Goal: Information Seeking & Learning: Check status

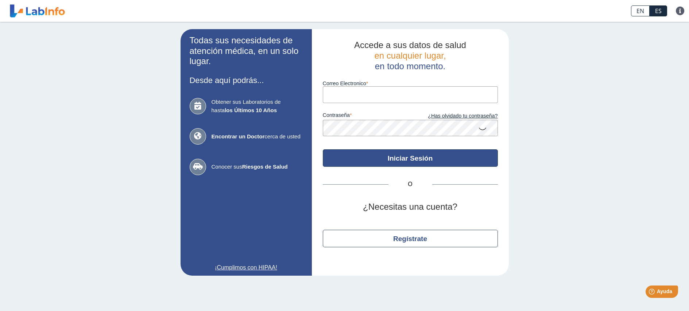
type input "brarroyo7@gmail.com"
click at [402, 159] on button "Iniciar Sesión" at bounding box center [410, 159] width 175 height 18
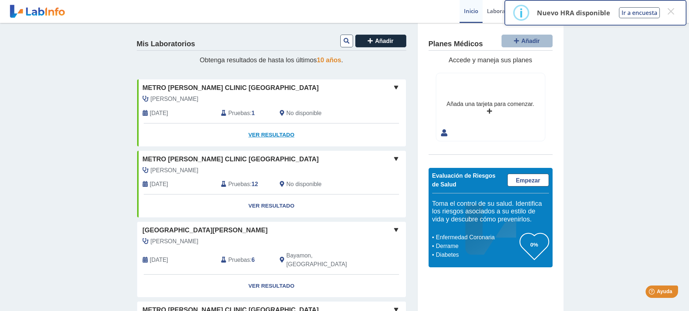
click at [267, 134] on link "Ver Resultado" at bounding box center [271, 135] width 269 height 23
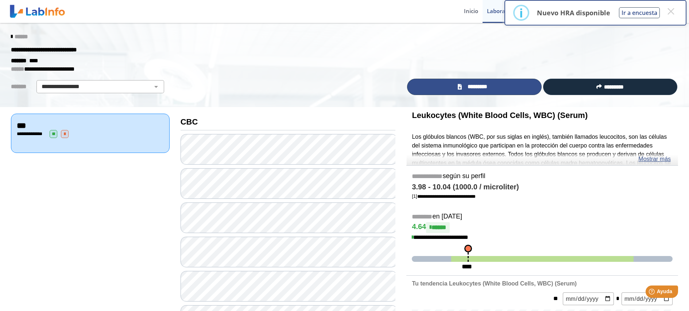
click at [474, 85] on span "*********" at bounding box center [477, 87] width 27 height 8
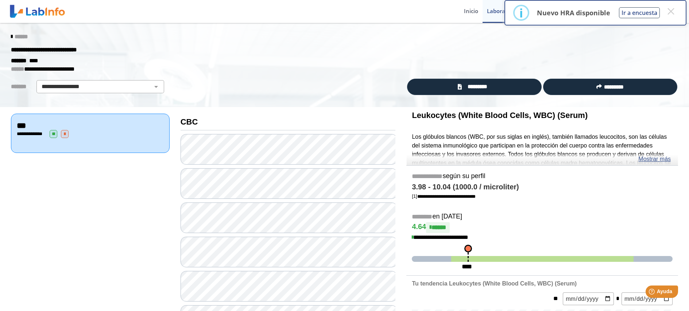
click at [63, 133] on span "*" at bounding box center [65, 134] width 8 height 8
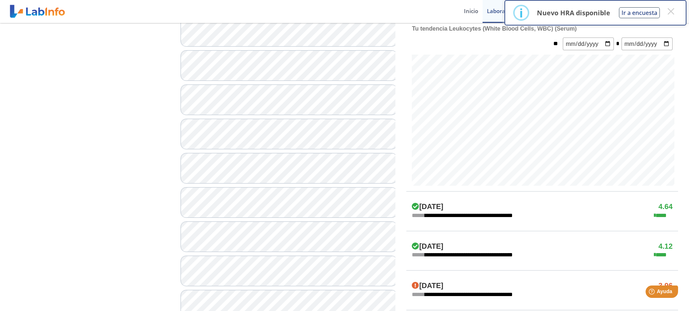
scroll to position [328, 0]
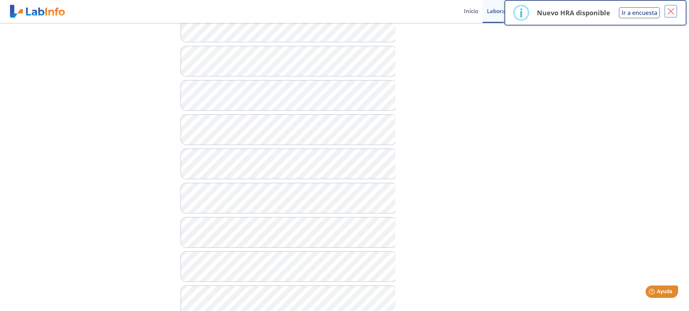
click at [670, 12] on button "×" at bounding box center [670, 11] width 13 height 13
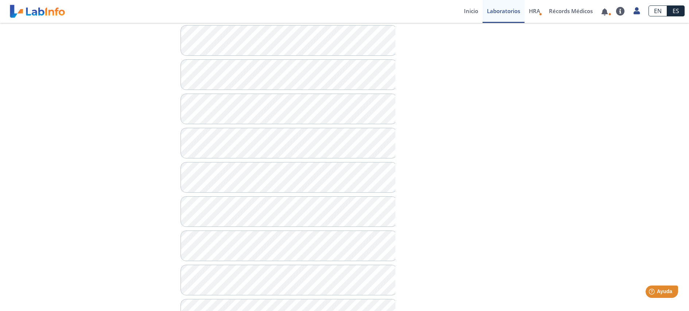
scroll to position [292, 0]
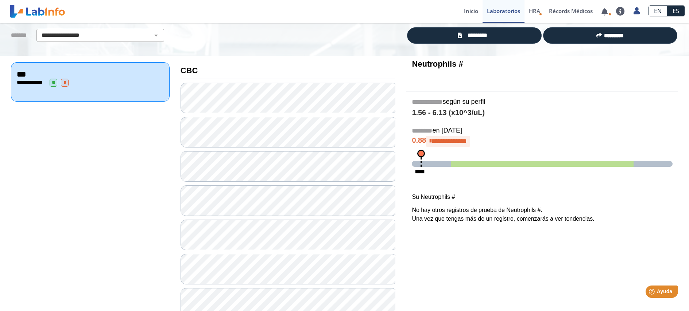
scroll to position [6, 0]
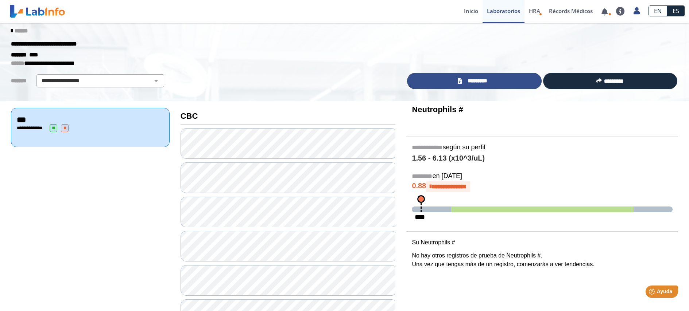
click at [461, 80] on link "*********" at bounding box center [474, 81] width 134 height 16
click at [499, 81] on link "*********" at bounding box center [474, 81] width 134 height 16
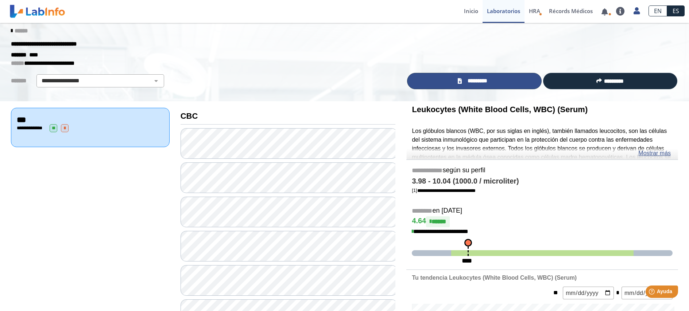
click at [496, 85] on link "*********" at bounding box center [474, 81] width 134 height 16
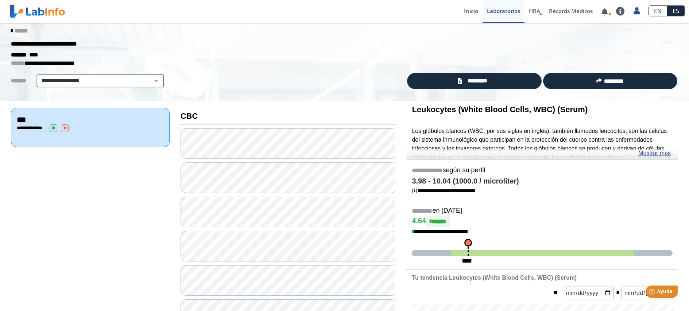
click at [91, 81] on select "**********" at bounding box center [100, 81] width 123 height 9
click at [205, 62] on p "**********" at bounding box center [339, 63] width 656 height 9
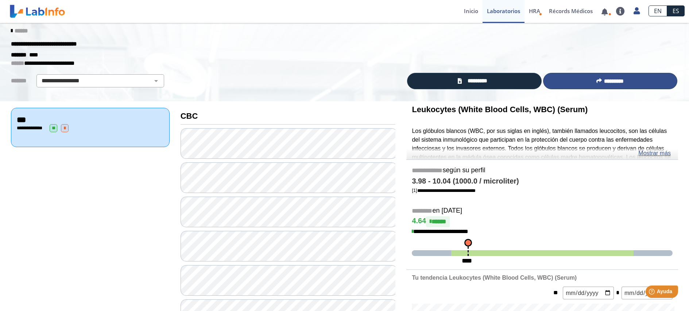
click at [562, 81] on button "*********" at bounding box center [610, 81] width 134 height 16
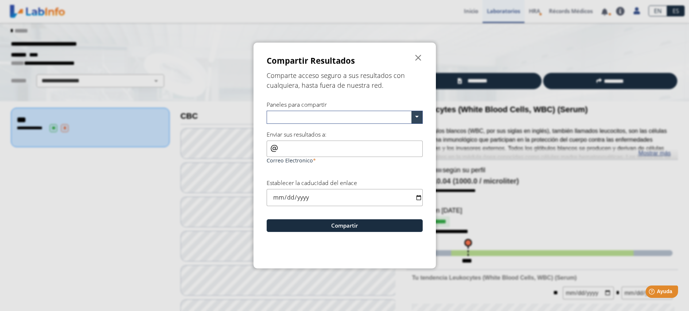
click at [349, 115] on input "text" at bounding box center [341, 118] width 142 height 11
click at [344, 113] on input "text" at bounding box center [341, 118] width 142 height 11
type input "brenda"
click at [270, 146] on div "Correo Electronico" at bounding box center [345, 153] width 156 height 25
drag, startPoint x: 271, startPoint y: 151, endPoint x: 269, endPoint y: 148, distance: 3.9
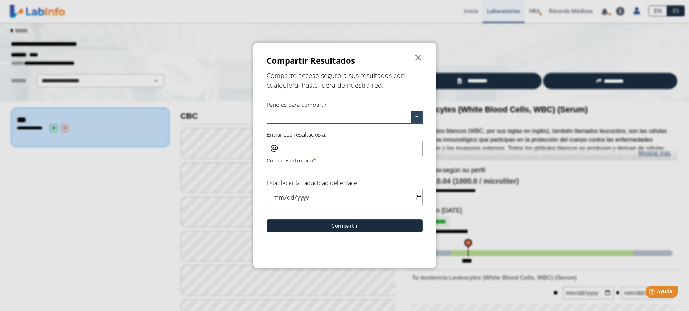
click at [270, 151] on div "Correo Electronico" at bounding box center [345, 153] width 156 height 25
click at [269, 148] on input "Correo Electronico" at bounding box center [345, 149] width 156 height 16
click at [268, 143] on input "Correo Electronico" at bounding box center [345, 149] width 156 height 16
type input "brarroyo7@gmail.com"
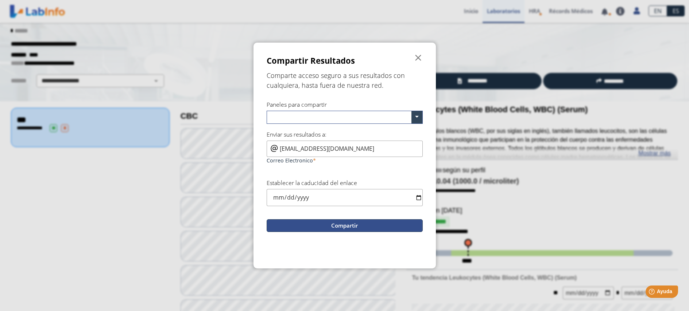
click at [354, 228] on button "Compartir" at bounding box center [345, 226] width 156 height 13
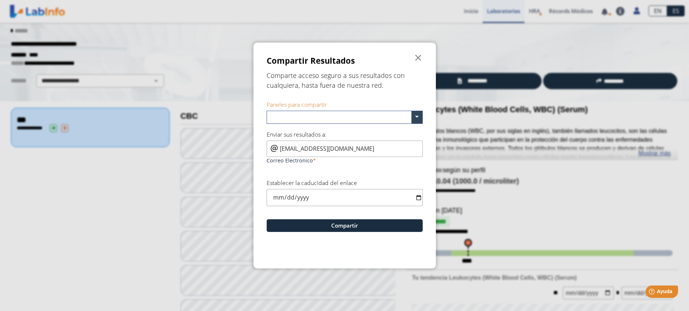
click at [417, 197] on input "date" at bounding box center [345, 197] width 156 height 17
click at [363, 196] on input "date" at bounding box center [345, 197] width 156 height 17
click at [278, 198] on input "date" at bounding box center [345, 197] width 156 height 17
click at [418, 199] on input "date" at bounding box center [345, 197] width 156 height 17
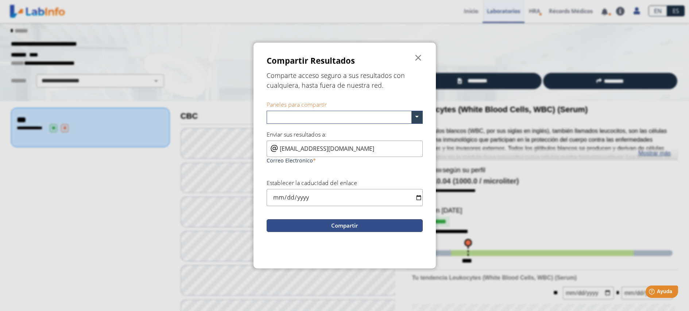
type input "2025-10-07"
click at [360, 225] on button "Compartir" at bounding box center [345, 226] width 156 height 13
click at [367, 220] on button "Compartir" at bounding box center [345, 226] width 156 height 13
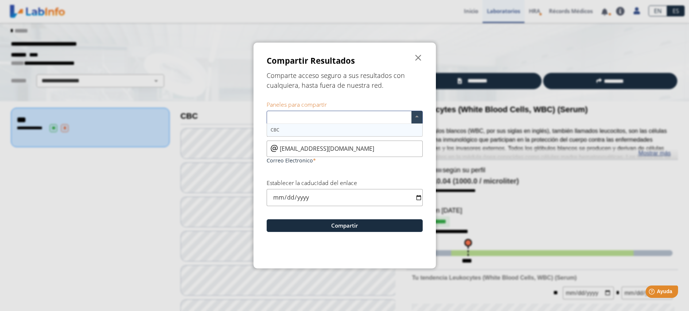
click at [368, 117] on input "text" at bounding box center [341, 118] width 142 height 11
click at [366, 97] on form "Compartir Resultados  Comparte acceso seguro a sus resultados con cualquiera, …" at bounding box center [344, 156] width 182 height 226
click at [319, 112] on div at bounding box center [339, 117] width 144 height 12
click at [409, 91] on div "Comparte acceso seguro a sus resultados con cualquiera, hasta fuera de nuestra …" at bounding box center [345, 80] width 156 height 27
click at [418, 59] on span "" at bounding box center [418, 58] width 9 height 9
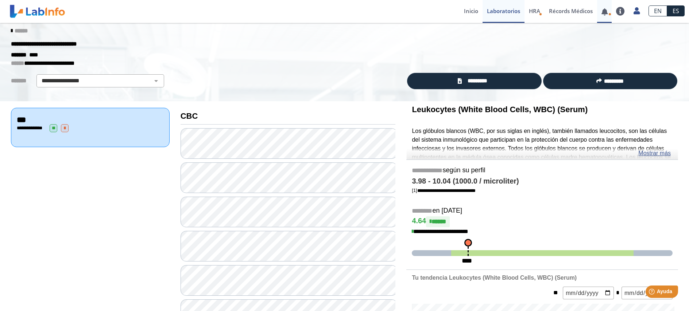
click at [605, 12] on link at bounding box center [604, 11] width 15 height 5
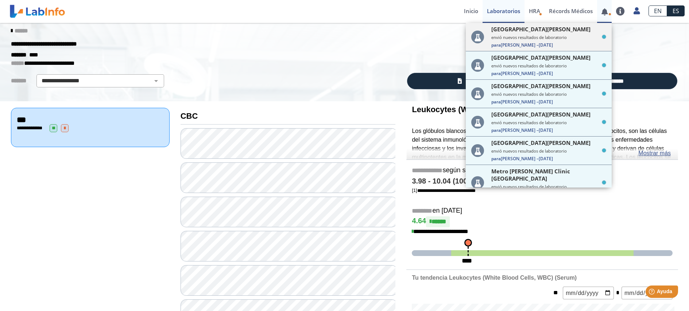
click at [576, 40] on small "envió nuevos resultados de laboratorio" at bounding box center [548, 37] width 115 height 5
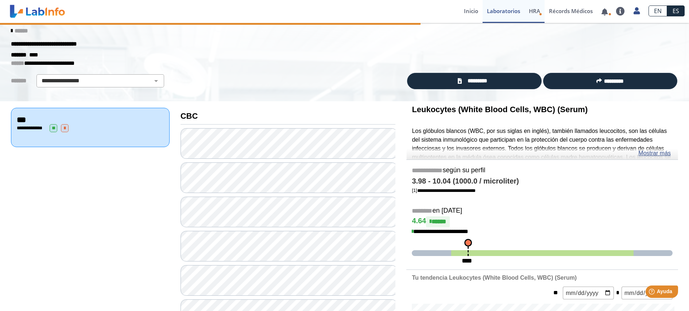
click at [537, 12] on span "HRA" at bounding box center [534, 10] width 11 height 7
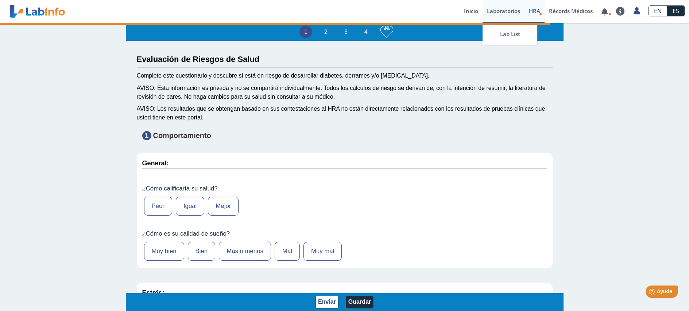
click at [510, 10] on link "Laboratorios" at bounding box center [504, 11] width 42 height 23
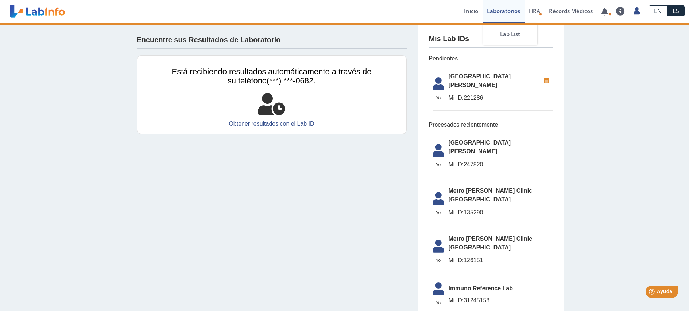
scroll to position [6, 0]
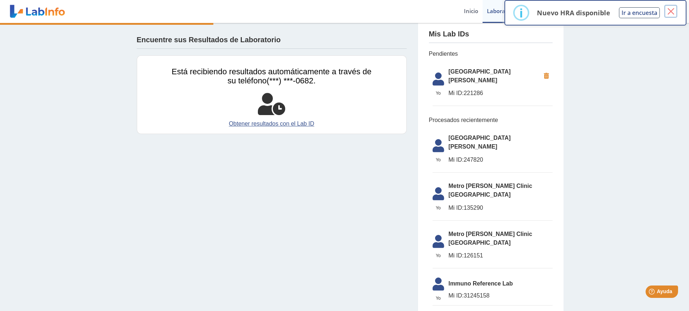
click at [669, 13] on button "×" at bounding box center [670, 11] width 13 height 13
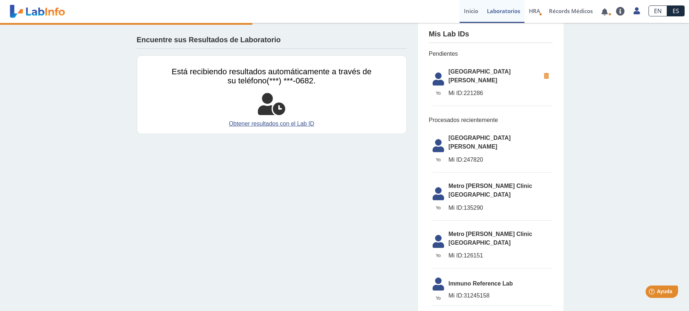
click at [469, 11] on link "Inicio" at bounding box center [471, 11] width 23 height 23
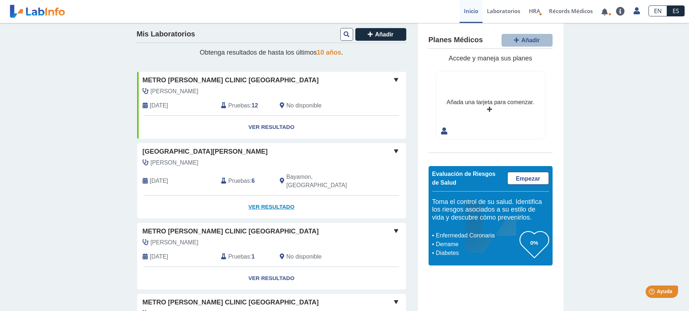
click at [253, 196] on link "Ver Resultado" at bounding box center [271, 207] width 269 height 23
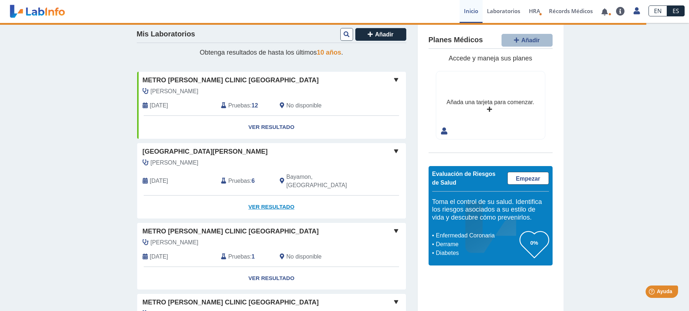
click at [261, 198] on link "Ver Resultado" at bounding box center [271, 207] width 269 height 23
click at [272, 198] on link "Ver Resultado" at bounding box center [271, 207] width 269 height 23
click at [271, 197] on link "Ver Resultado" at bounding box center [271, 207] width 269 height 23
click at [280, 124] on link "Ver Resultado" at bounding box center [271, 127] width 269 height 23
click at [230, 177] on span "Pruebas" at bounding box center [239, 181] width 22 height 9
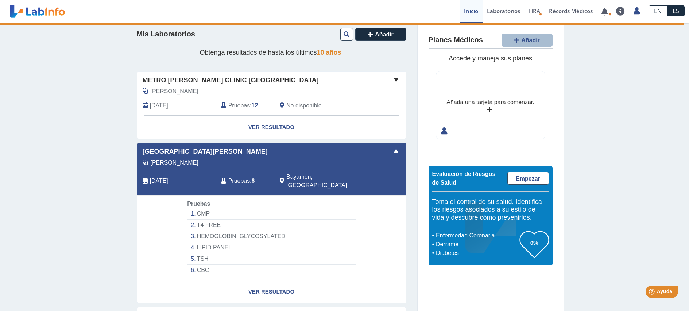
scroll to position [42, 0]
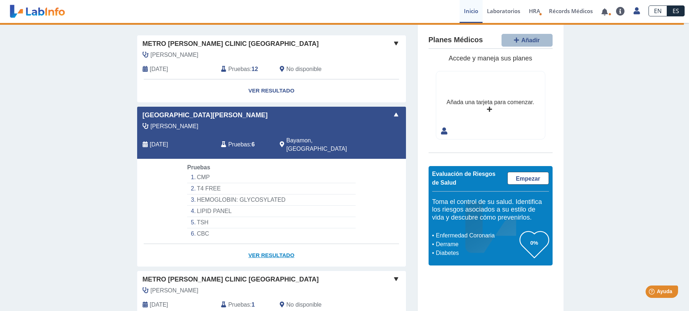
click at [276, 246] on link "Ver Resultado" at bounding box center [271, 255] width 269 height 23
click at [202, 172] on li "CMP" at bounding box center [271, 177] width 168 height 11
click at [259, 245] on link "Ver Resultado" at bounding box center [271, 255] width 269 height 23
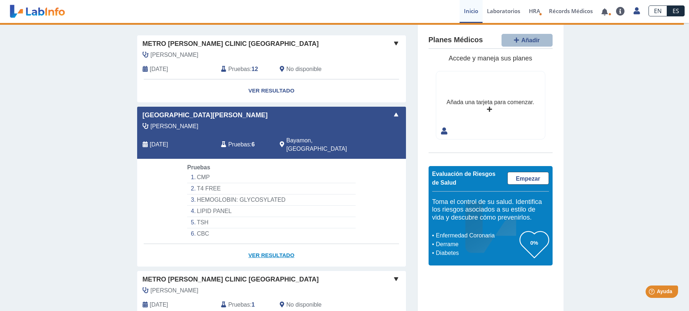
click at [259, 245] on link "Ver Resultado" at bounding box center [271, 255] width 269 height 23
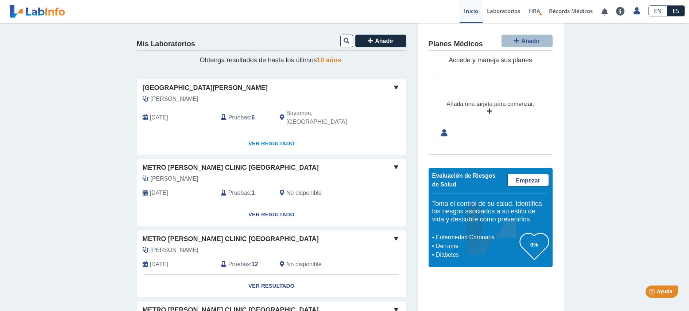
click at [276, 133] on link "Ver Resultado" at bounding box center [271, 143] width 269 height 23
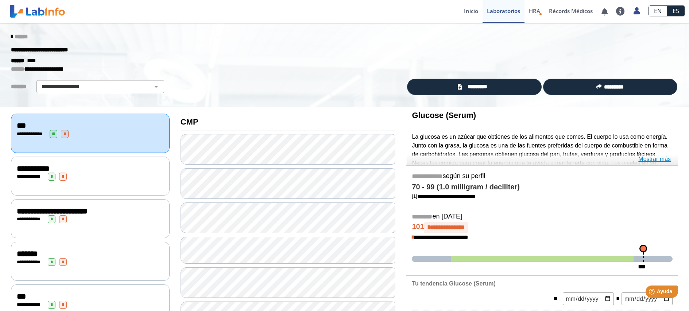
click at [663, 160] on link "Mostrar más" at bounding box center [654, 159] width 32 height 9
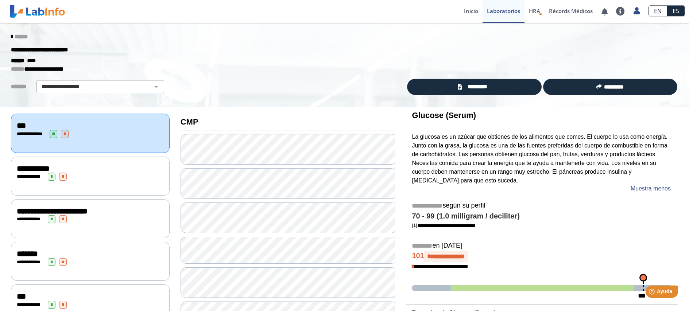
click at [150, 173] on div "**********" at bounding box center [90, 177] width 147 height 8
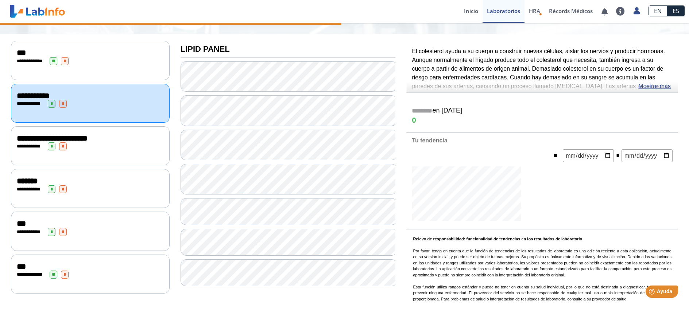
scroll to position [79, 0]
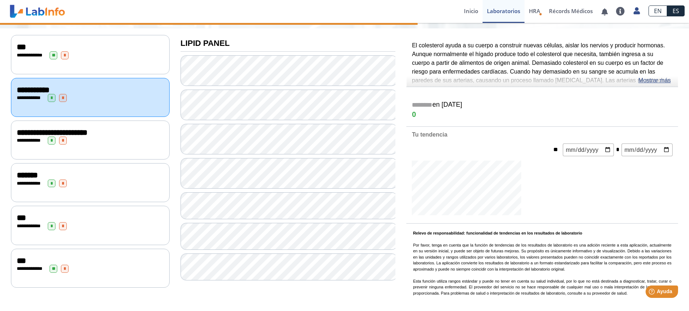
click at [120, 60] on div "**********" at bounding box center [90, 54] width 159 height 39
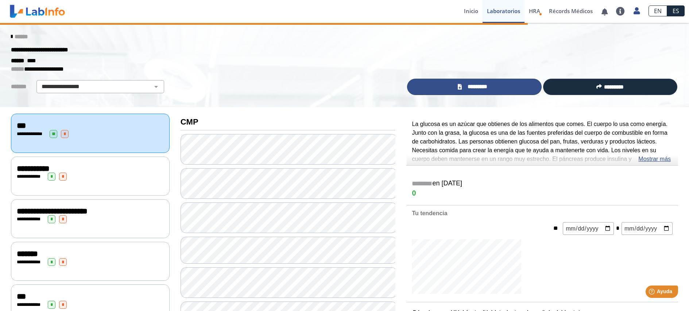
click at [432, 88] on link "*********" at bounding box center [474, 87] width 134 height 16
click at [438, 86] on link "*********" at bounding box center [474, 87] width 134 height 16
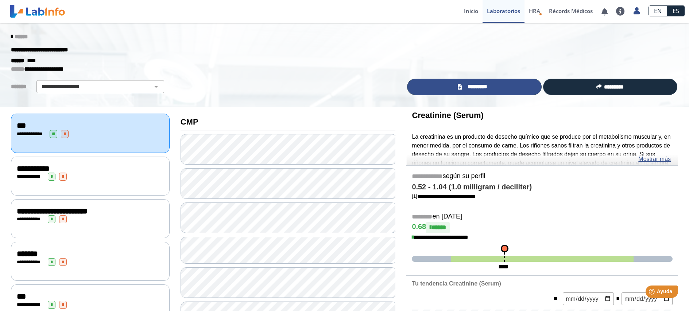
click at [466, 88] on span "*********" at bounding box center [477, 87] width 27 height 8
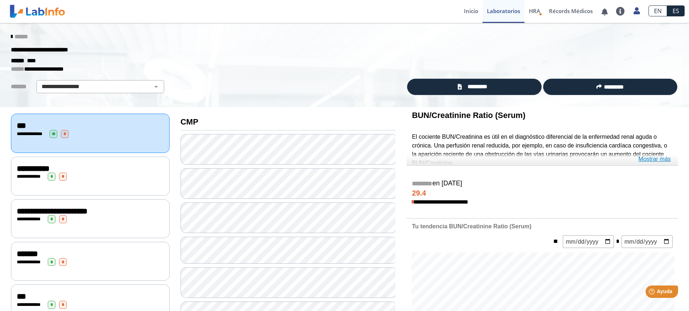
click at [653, 160] on link "Mostrar más" at bounding box center [654, 159] width 32 height 9
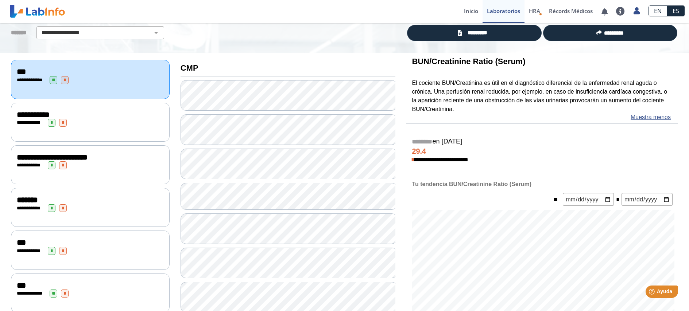
scroll to position [73, 0]
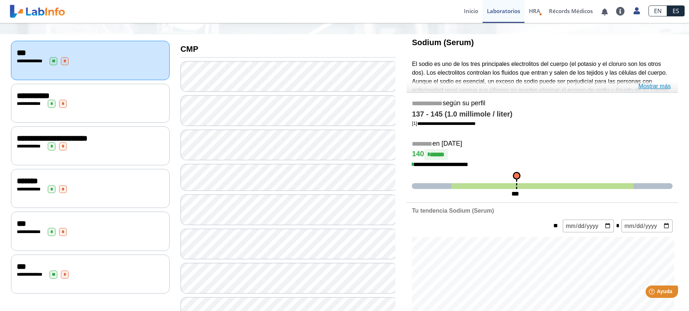
click at [658, 86] on link "Mostrar más" at bounding box center [654, 86] width 32 height 9
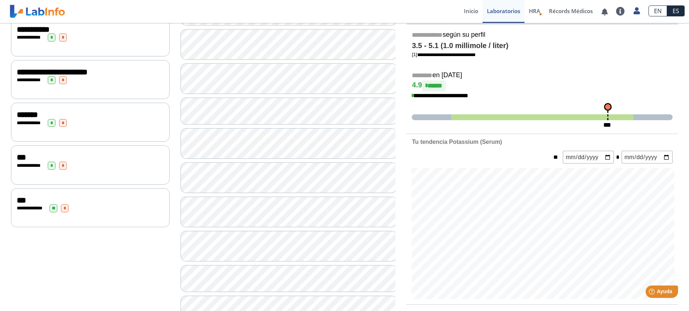
scroll to position [146, 0]
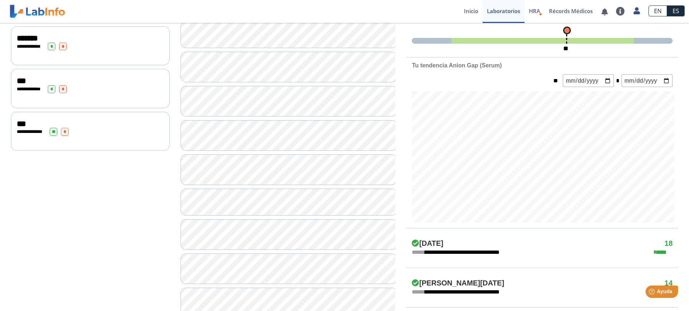
scroll to position [219, 0]
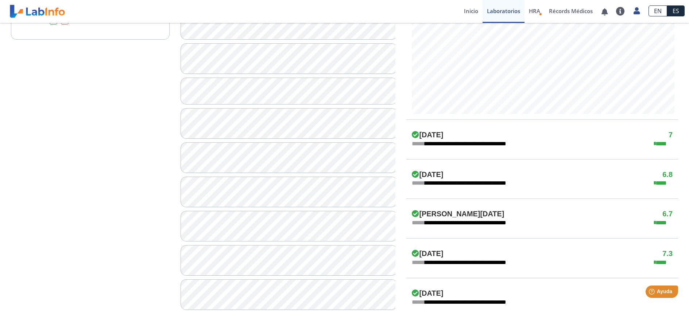
scroll to position [328, 0]
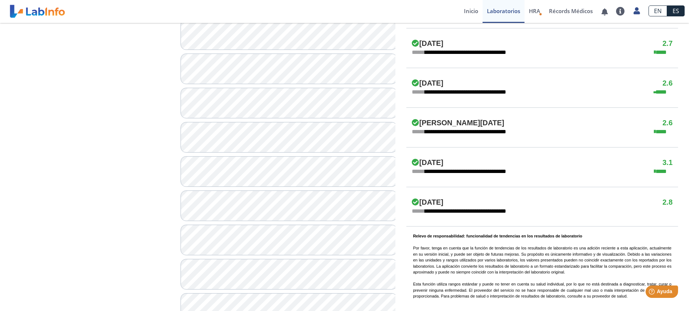
scroll to position [438, 0]
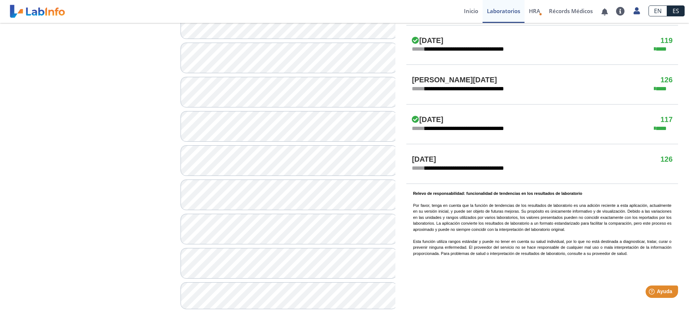
scroll to position [478, 0]
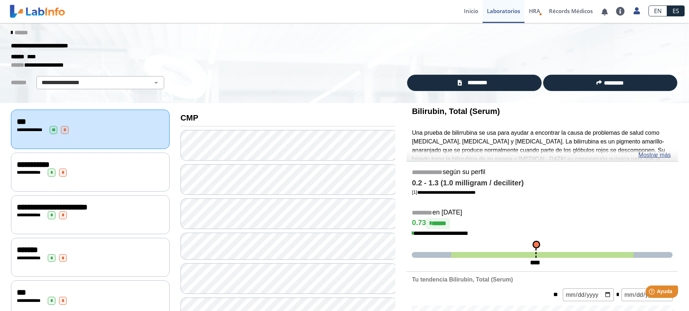
scroll to position [4, 0]
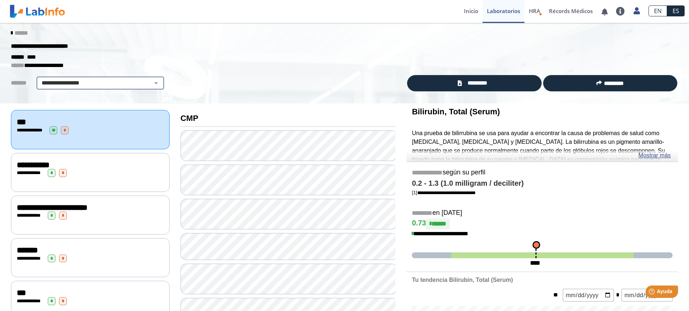
click at [147, 84] on select "**********" at bounding box center [100, 83] width 123 height 9
select select "***"
click at [39, 79] on select "**********" at bounding box center [100, 83] width 123 height 9
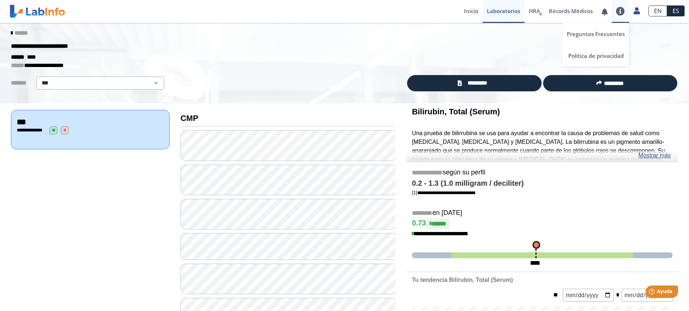
click at [620, 14] on link at bounding box center [621, 11] width 18 height 9
click at [655, 36] on div "******" at bounding box center [344, 33] width 678 height 13
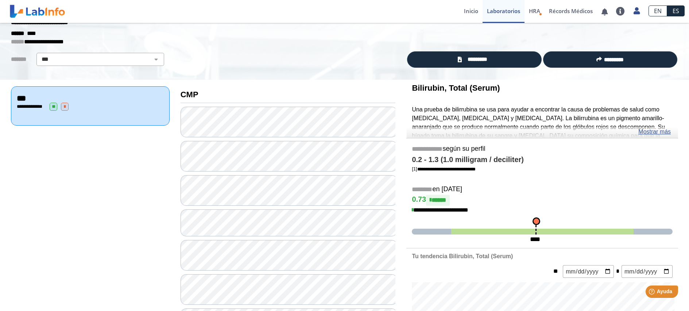
scroll to position [40, 0]
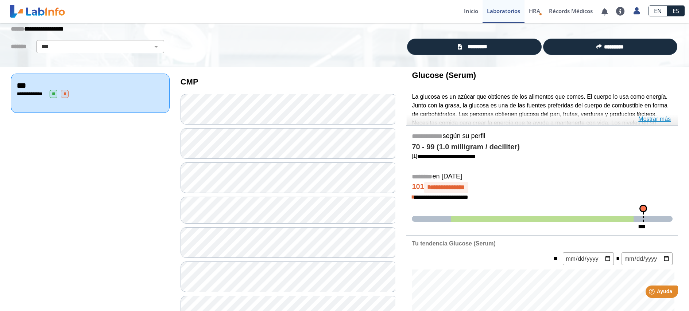
click at [646, 120] on link "Mostrar más" at bounding box center [654, 119] width 32 height 9
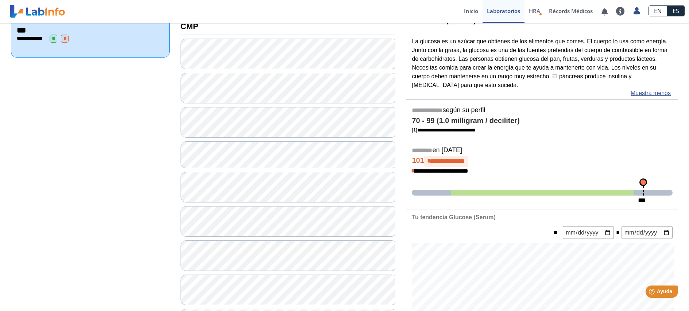
scroll to position [77, 0]
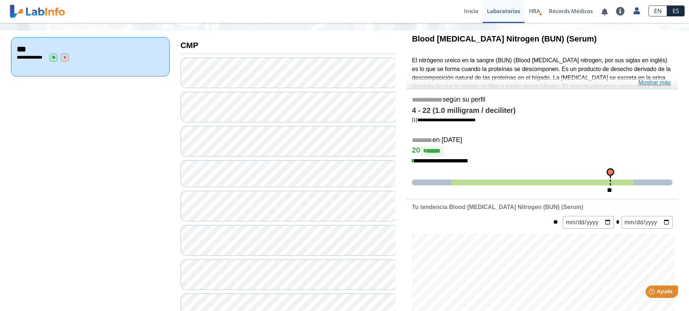
click at [651, 83] on link "Mostrar más" at bounding box center [654, 82] width 32 height 9
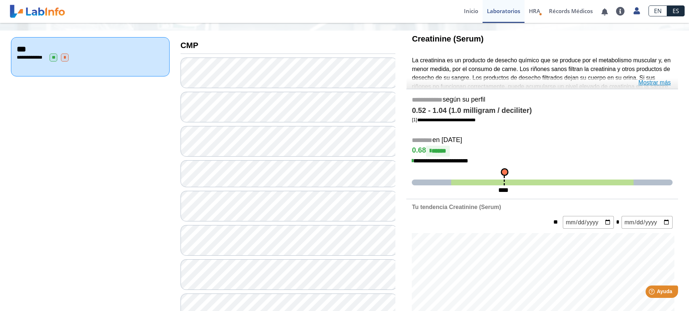
click at [655, 82] on link "Mostrar más" at bounding box center [654, 82] width 32 height 9
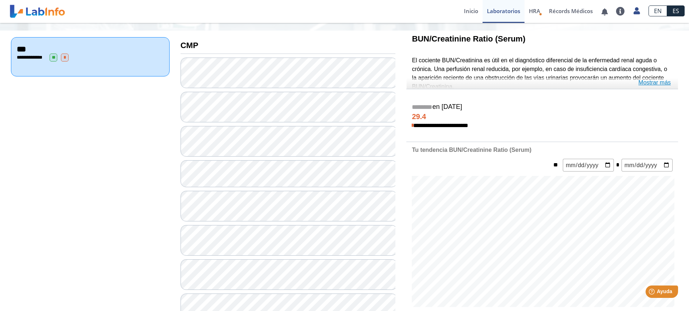
click at [648, 83] on link "Mostrar más" at bounding box center [654, 82] width 32 height 9
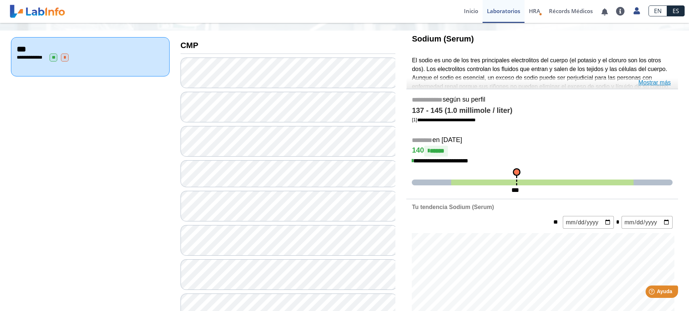
click at [660, 84] on link "Mostrar más" at bounding box center [654, 82] width 32 height 9
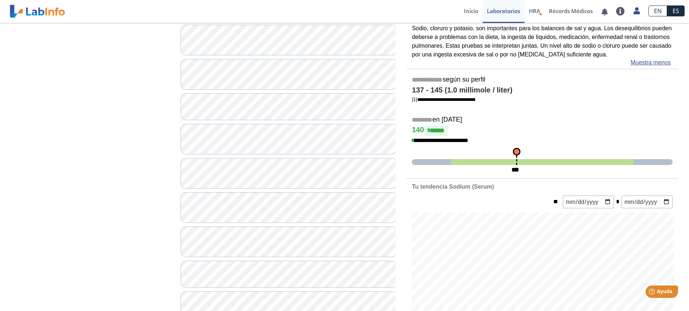
scroll to position [150, 0]
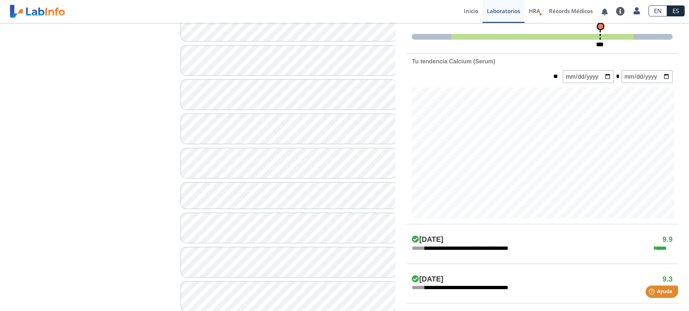
scroll to position [259, 0]
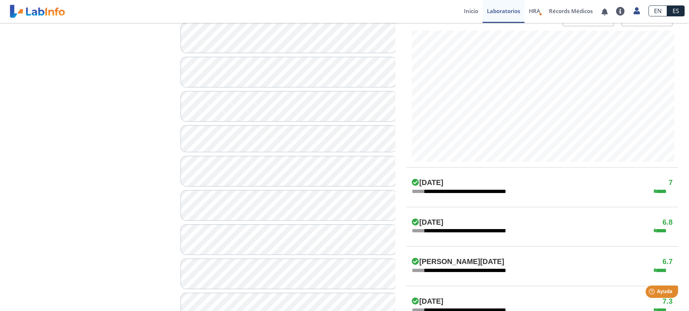
scroll to position [295, 0]
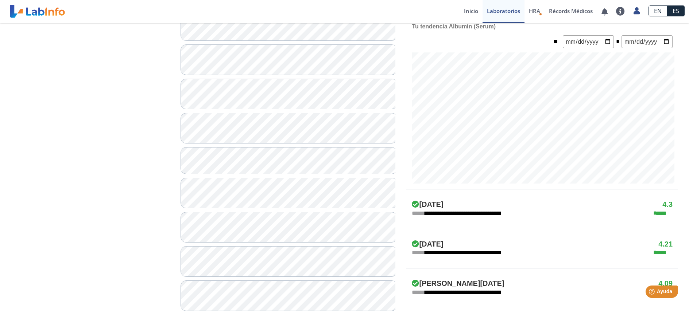
scroll to position [186, 0]
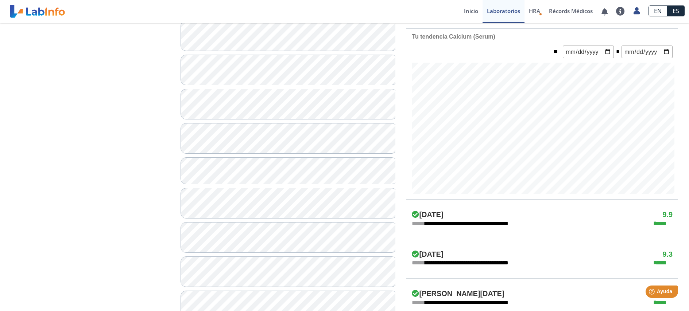
scroll to position [259, 0]
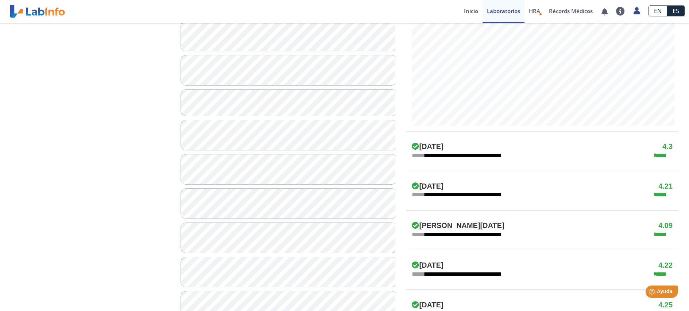
scroll to position [332, 0]
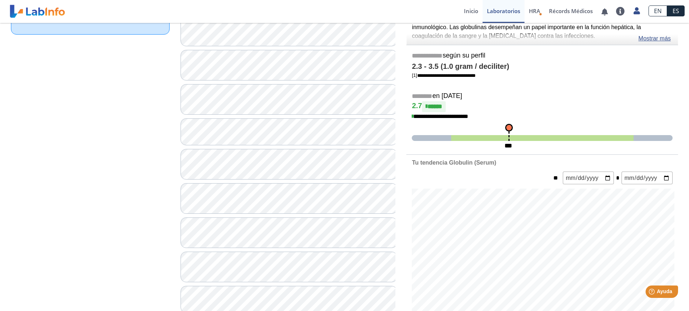
scroll to position [77, 0]
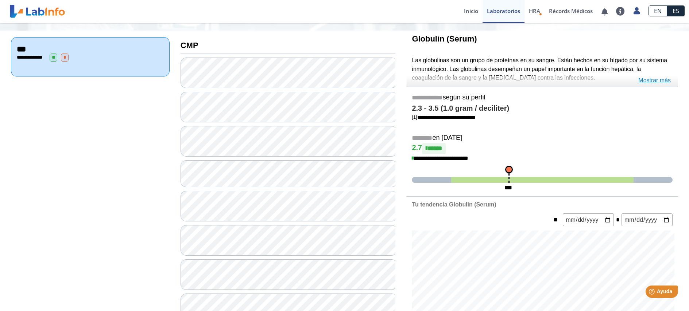
click at [661, 82] on link "Mostrar más" at bounding box center [654, 80] width 32 height 9
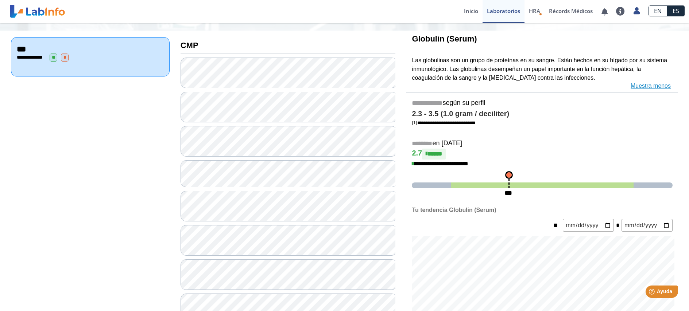
click at [655, 84] on link "Muestra menos" at bounding box center [651, 86] width 40 height 9
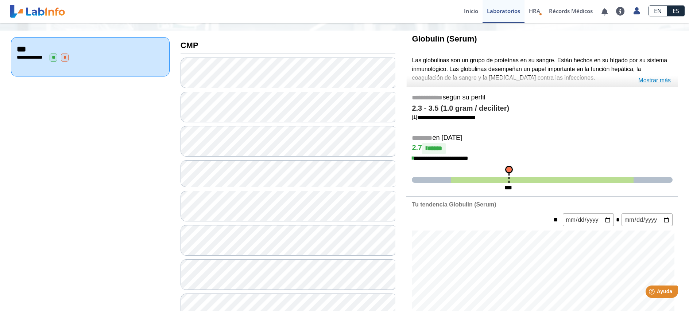
click at [655, 79] on link "Mostrar más" at bounding box center [654, 80] width 32 height 9
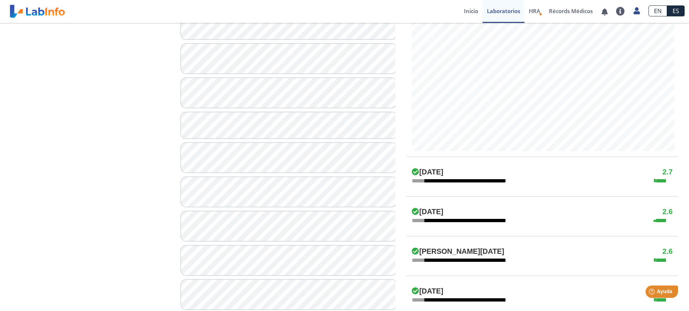
scroll to position [295, 0]
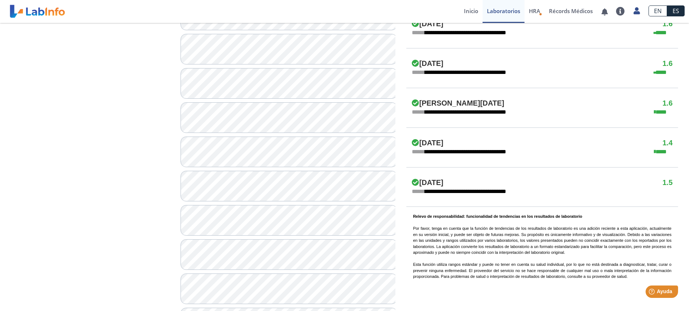
scroll to position [441, 0]
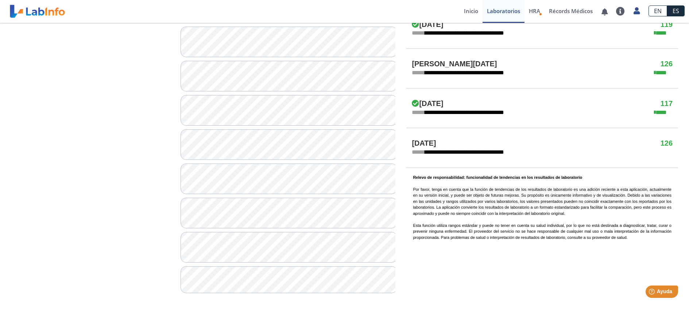
scroll to position [478, 0]
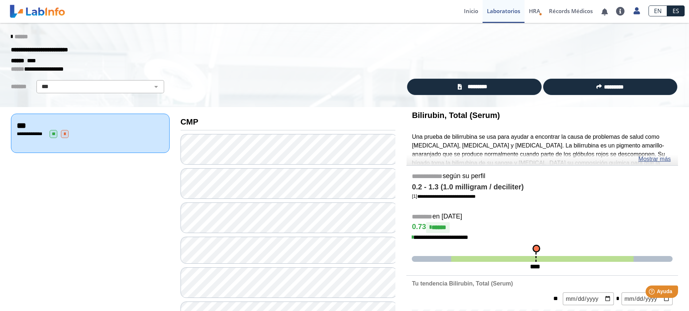
click at [53, 132] on span "**" at bounding box center [54, 134] width 8 height 8
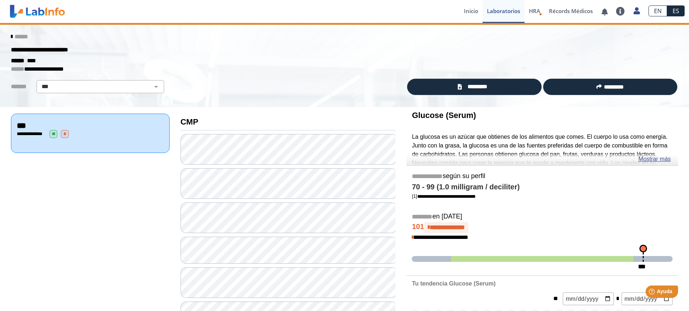
click at [66, 131] on span "*" at bounding box center [65, 134] width 8 height 8
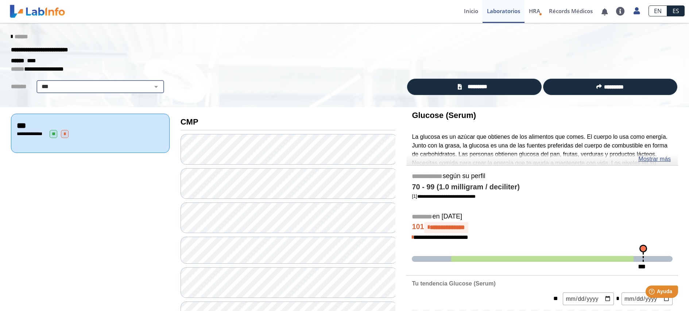
click at [152, 86] on select "**********" at bounding box center [100, 86] width 123 height 9
select select
click at [39, 82] on select "**********" at bounding box center [100, 86] width 123 height 9
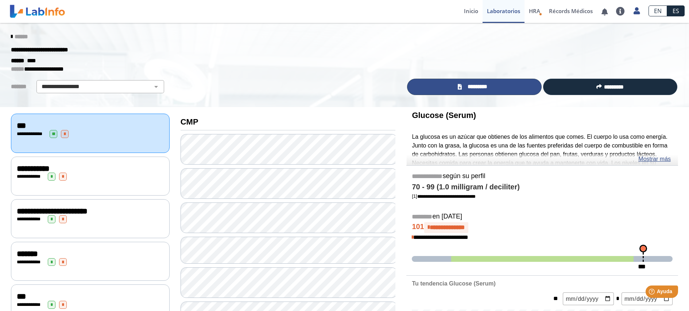
click at [425, 82] on link "*********" at bounding box center [474, 87] width 134 height 16
